Goal: Transaction & Acquisition: Purchase product/service

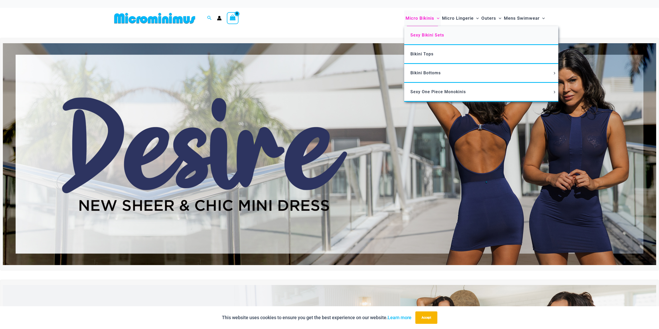
click at [422, 35] on span "Sexy Bikini Sets" at bounding box center [427, 35] width 34 height 5
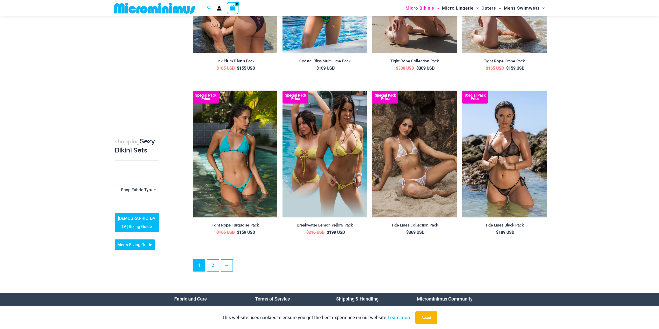
scroll to position [1116, 0]
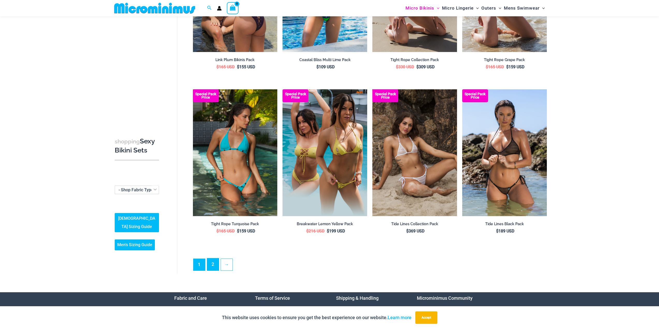
click at [211, 264] on link "2" at bounding box center [213, 264] width 12 height 12
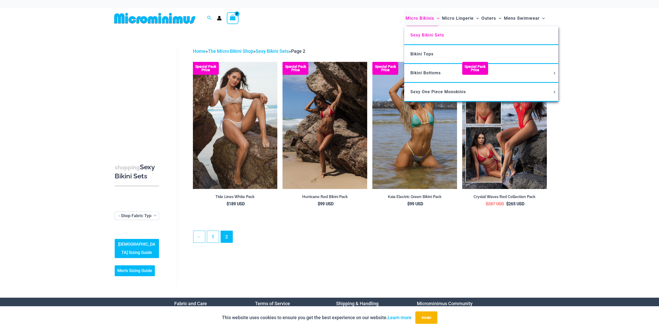
click at [421, 16] on span "Micro Bikinis" at bounding box center [419, 18] width 29 height 13
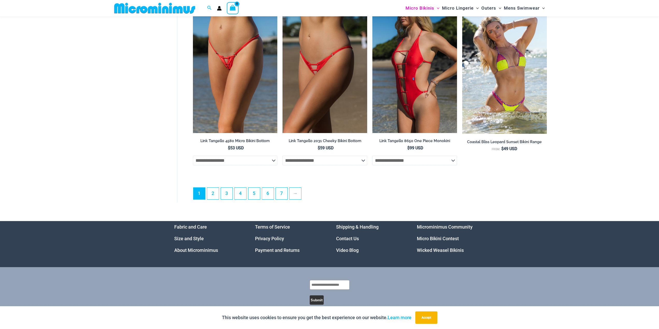
scroll to position [1412, 0]
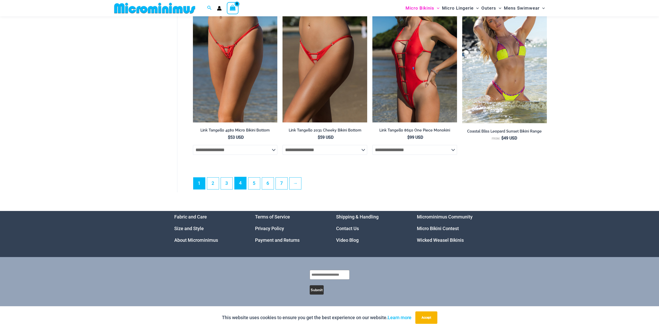
click at [242, 186] on link "4" at bounding box center [240, 183] width 12 height 12
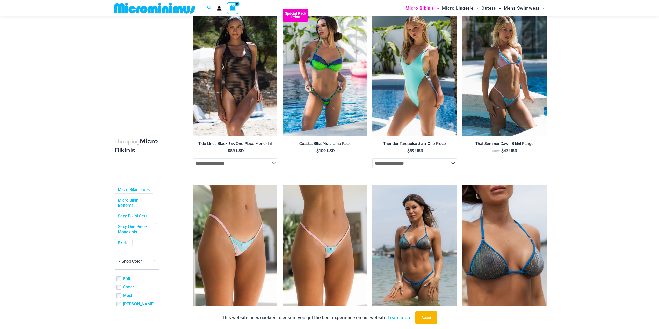
scroll to position [1074, 0]
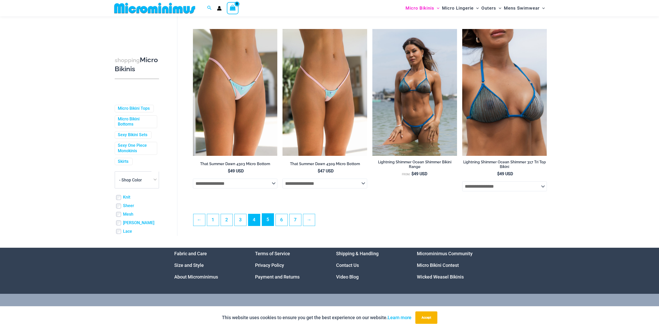
click at [270, 226] on link "5" at bounding box center [268, 219] width 12 height 12
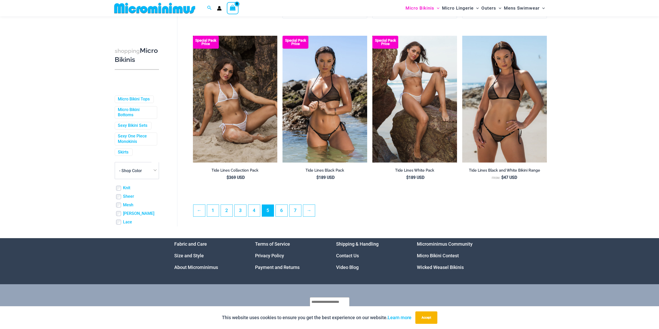
scroll to position [1290, 0]
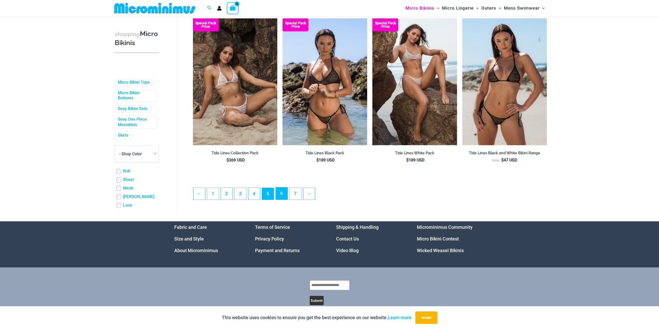
click at [282, 197] on link "6" at bounding box center [282, 193] width 12 height 12
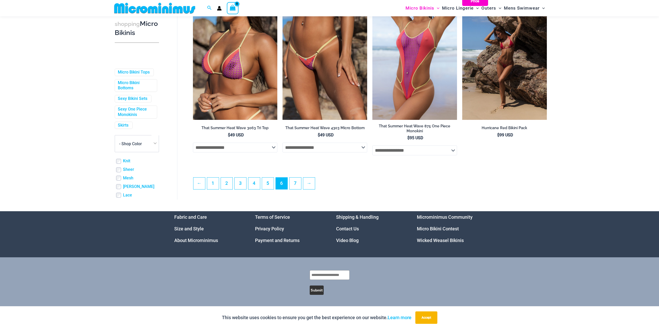
scroll to position [1323, 0]
click at [235, 184] on link "3" at bounding box center [240, 183] width 12 height 12
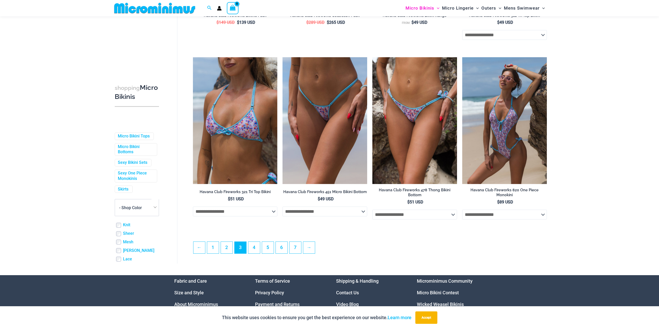
scroll to position [1291, 0]
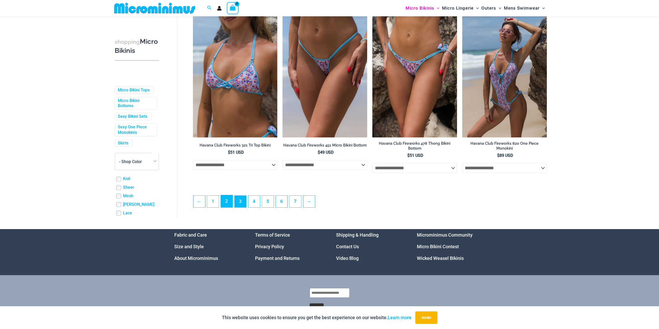
click at [231, 202] on link "2" at bounding box center [227, 201] width 12 height 12
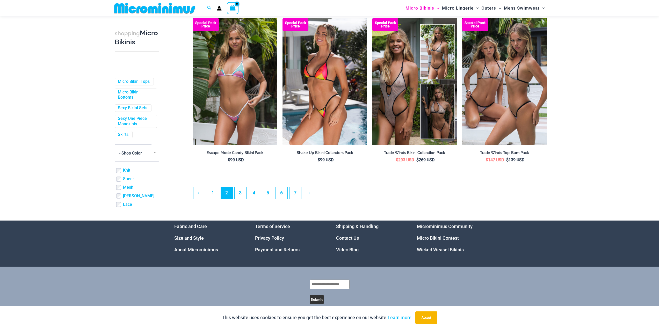
scroll to position [1294, 0]
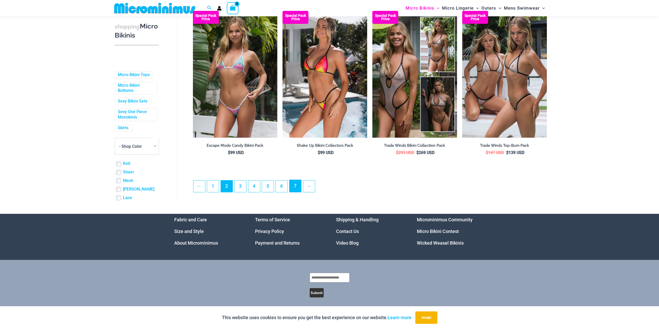
click at [291, 191] on link "7" at bounding box center [295, 186] width 12 height 12
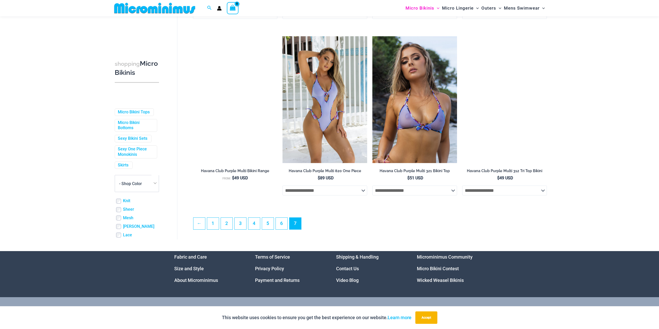
scroll to position [903, 0]
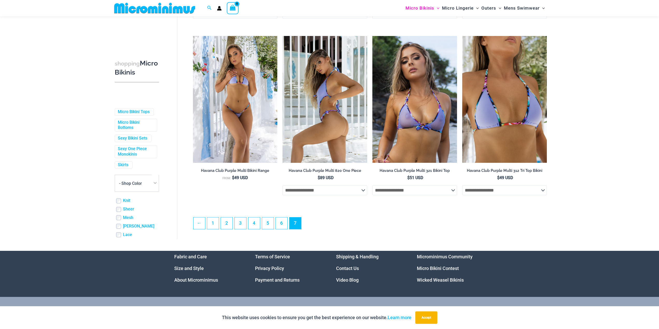
click at [313, 117] on img at bounding box center [324, 99] width 85 height 127
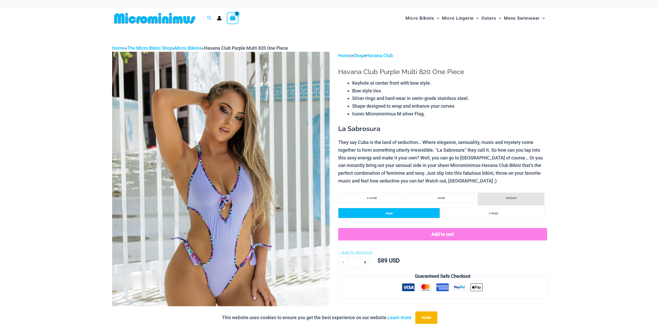
click at [413, 208] on li "large" at bounding box center [389, 213] width 102 height 10
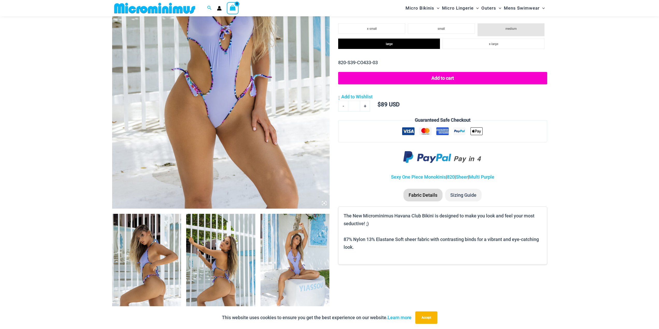
scroll to position [168, 0]
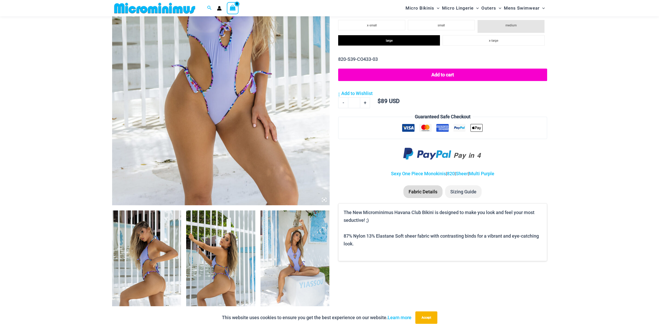
click at [167, 227] on img at bounding box center [146, 262] width 69 height 104
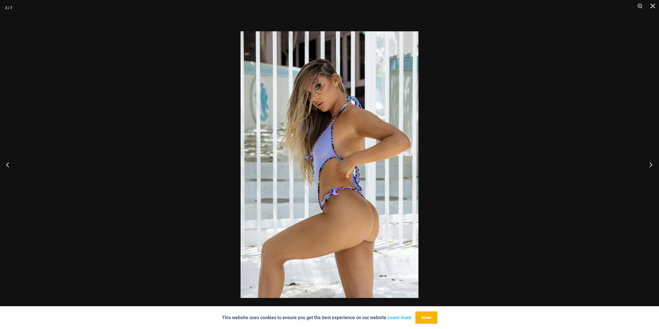
click at [651, 164] on button "Next" at bounding box center [648, 165] width 19 height 26
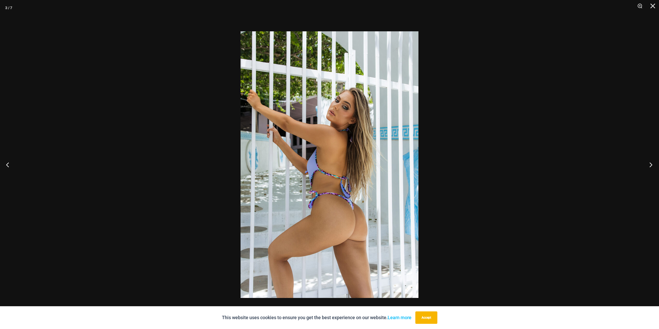
click at [651, 164] on button "Next" at bounding box center [648, 165] width 19 height 26
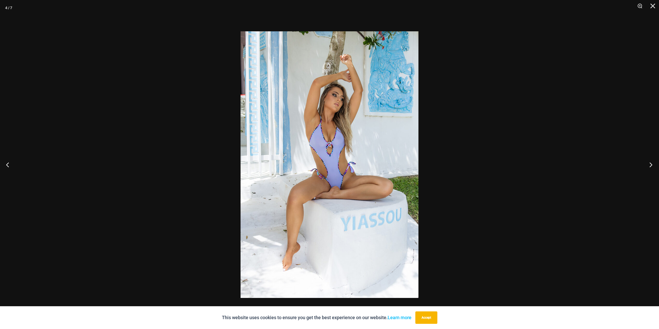
click at [651, 164] on button "Next" at bounding box center [648, 165] width 19 height 26
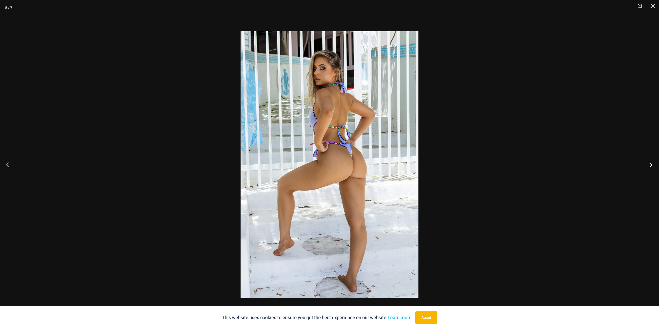
click at [651, 164] on button "Next" at bounding box center [648, 165] width 19 height 26
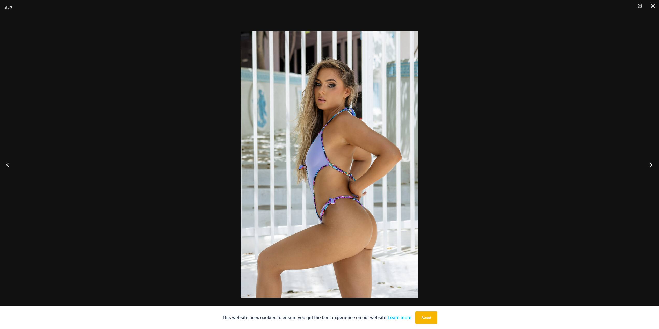
click at [651, 164] on button "Next" at bounding box center [648, 165] width 19 height 26
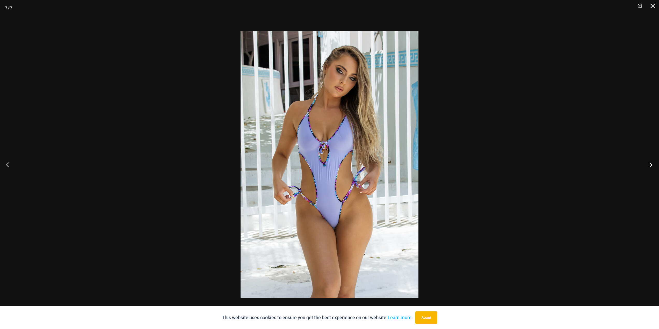
click at [651, 164] on button "Next" at bounding box center [648, 165] width 19 height 26
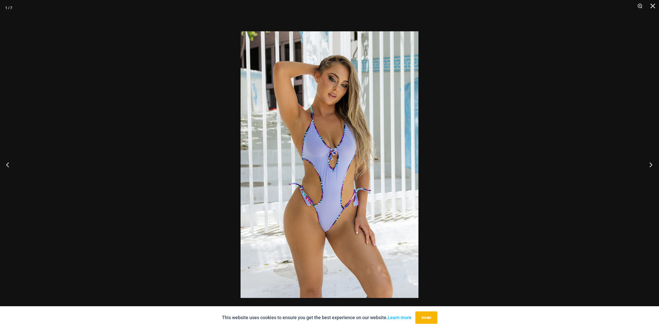
click at [651, 164] on button "Next" at bounding box center [648, 165] width 19 height 26
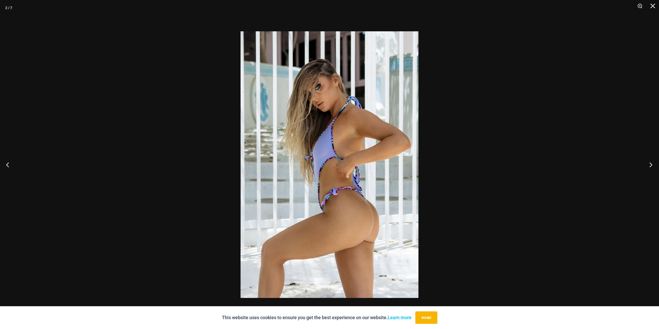
click at [651, 164] on button "Next" at bounding box center [648, 165] width 19 height 26
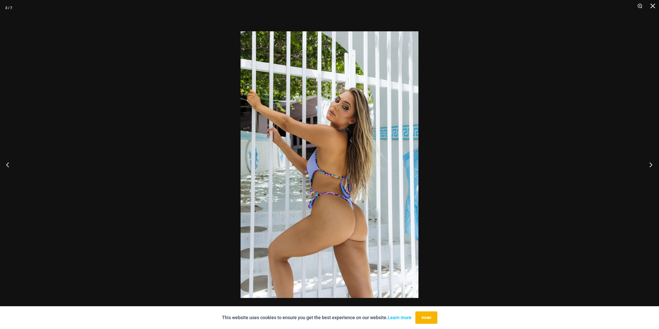
click at [651, 164] on button "Next" at bounding box center [648, 165] width 19 height 26
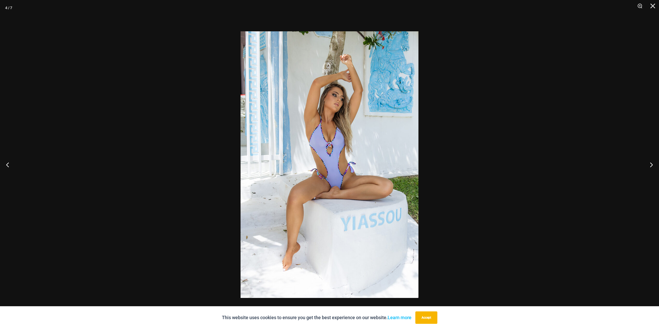
click at [616, 174] on div at bounding box center [329, 164] width 659 height 329
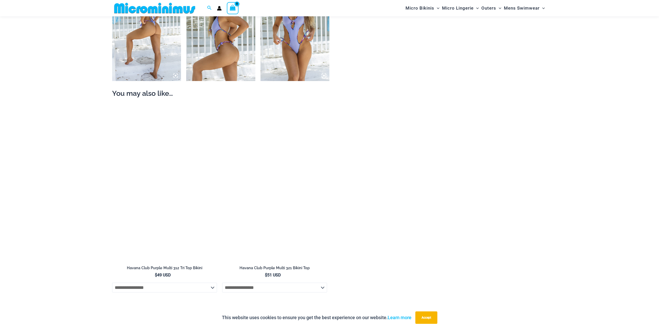
scroll to position [556, 0]
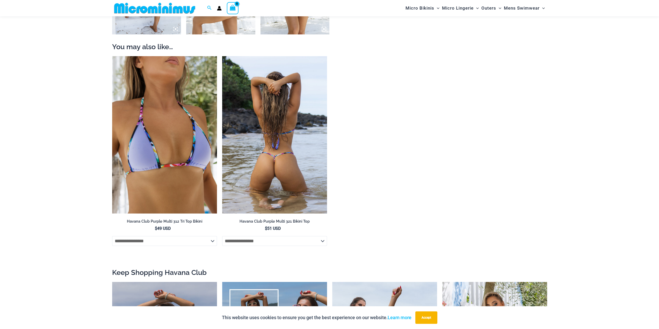
click at [311, 149] on img at bounding box center [274, 134] width 105 height 157
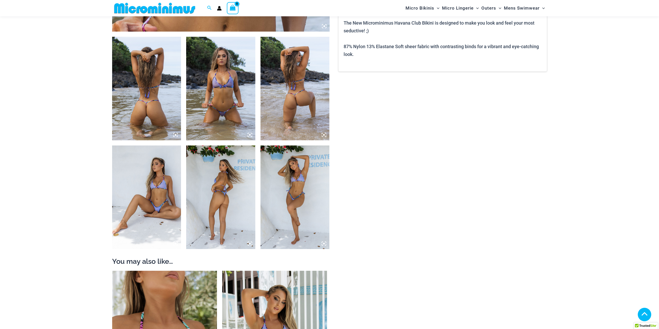
scroll to position [342, 0]
click at [211, 91] on img at bounding box center [220, 89] width 69 height 104
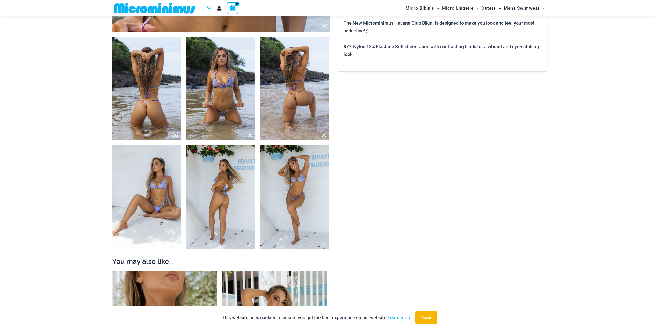
click at [250, 134] on icon at bounding box center [250, 135] width 2 height 2
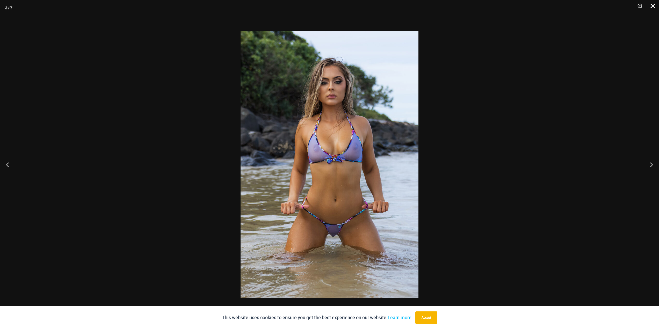
click at [653, 6] on button "Close" at bounding box center [650, 8] width 13 height 16
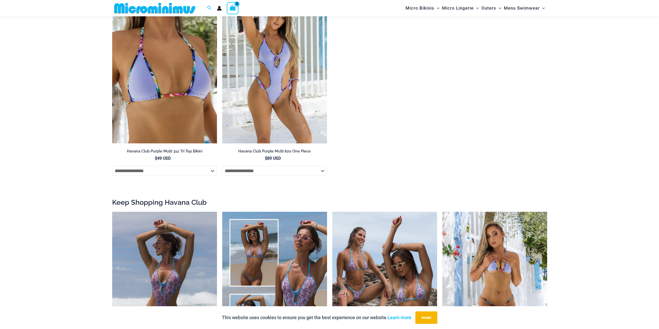
scroll to position [644, 0]
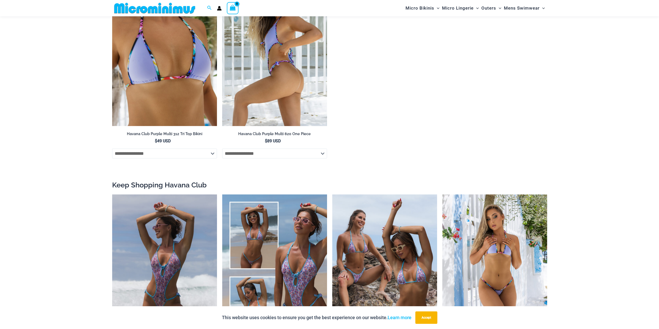
click at [270, 78] on img at bounding box center [274, 47] width 105 height 157
